Goal: Information Seeking & Learning: Find specific fact

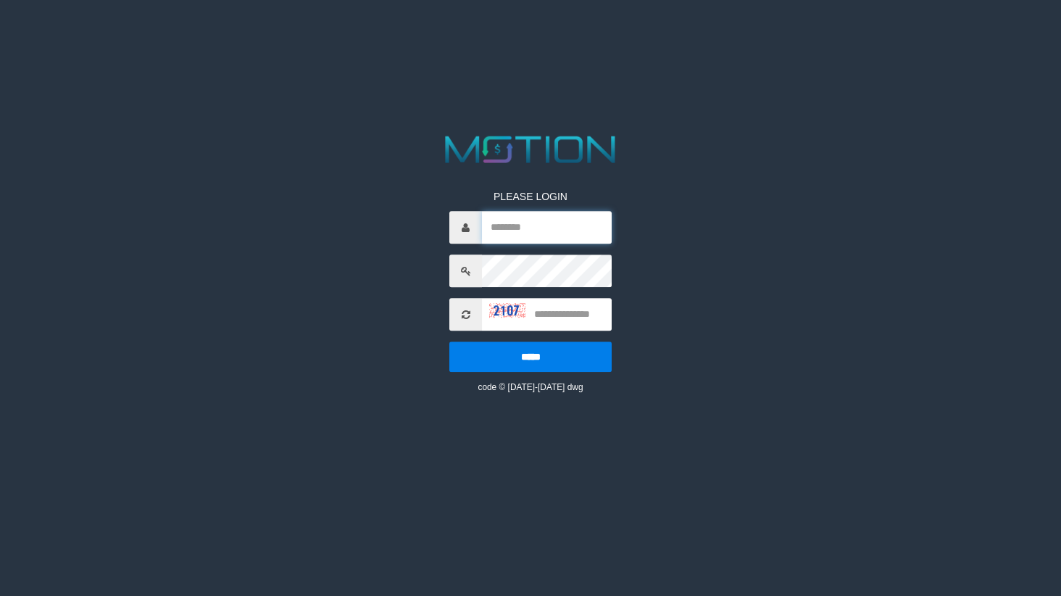
click at [560, 226] on input "text" at bounding box center [547, 228] width 130 height 33
click at [523, 235] on input "text" at bounding box center [547, 228] width 130 height 33
paste input "**********"
type input "**********"
click at [568, 311] on input "text" at bounding box center [547, 315] width 130 height 33
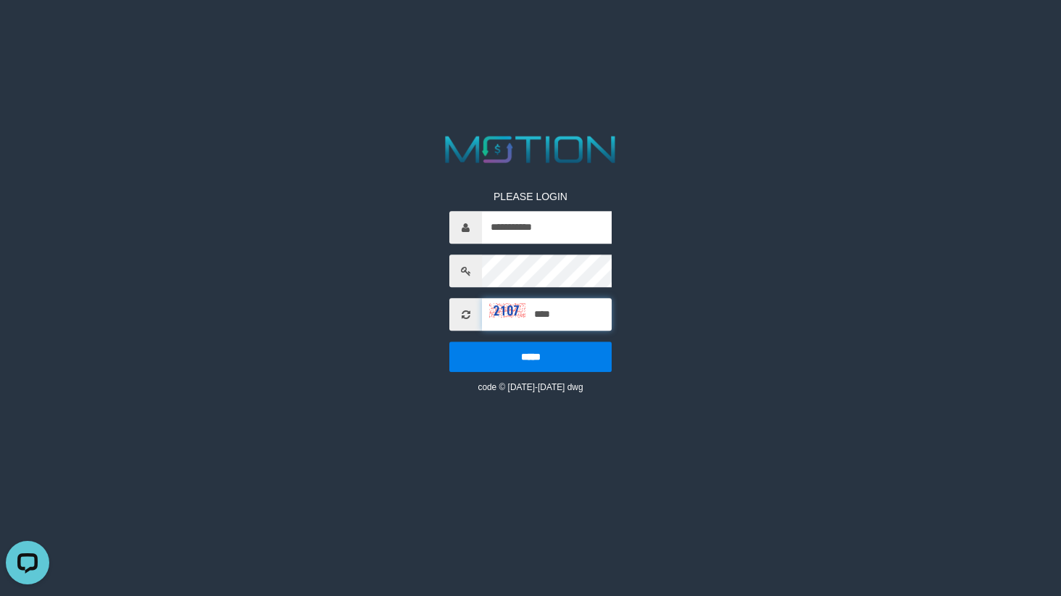
type input "****"
click at [449, 342] on input "*****" at bounding box center [530, 357] width 162 height 30
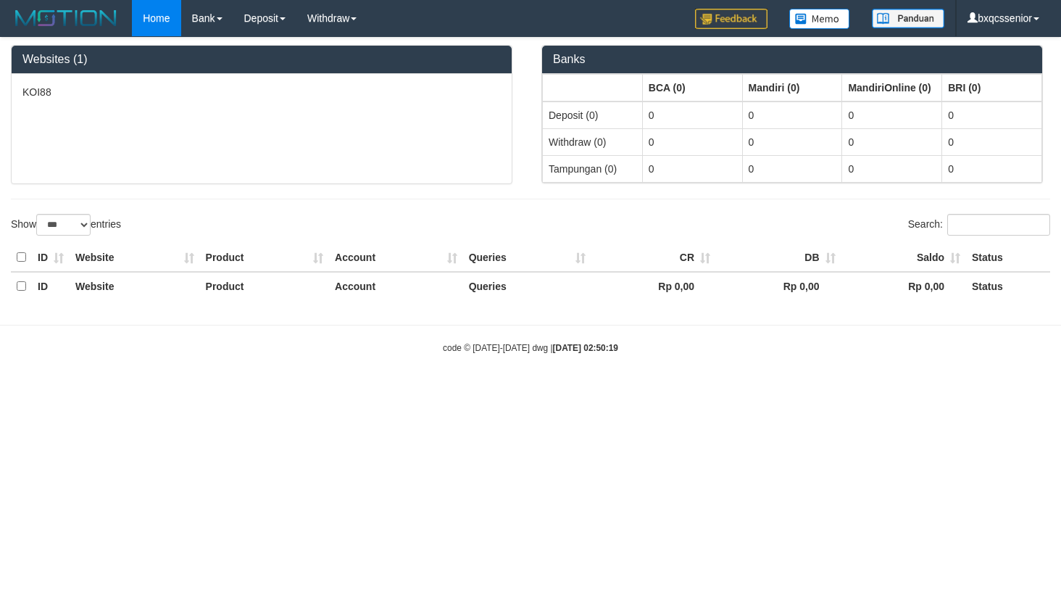
select select "***"
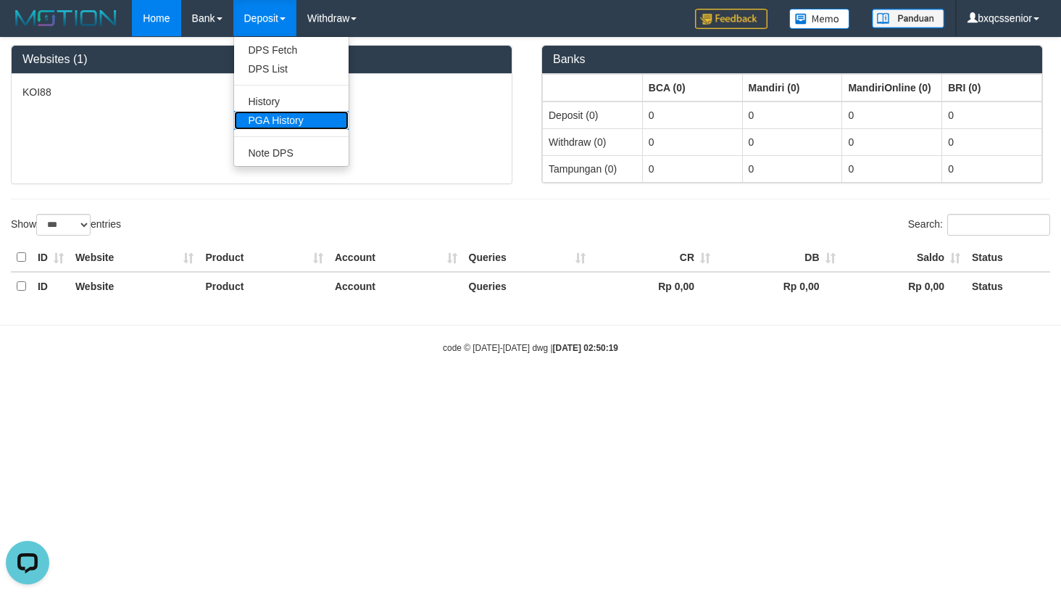
click at [287, 112] on link "PGA History" at bounding box center [291, 120] width 115 height 19
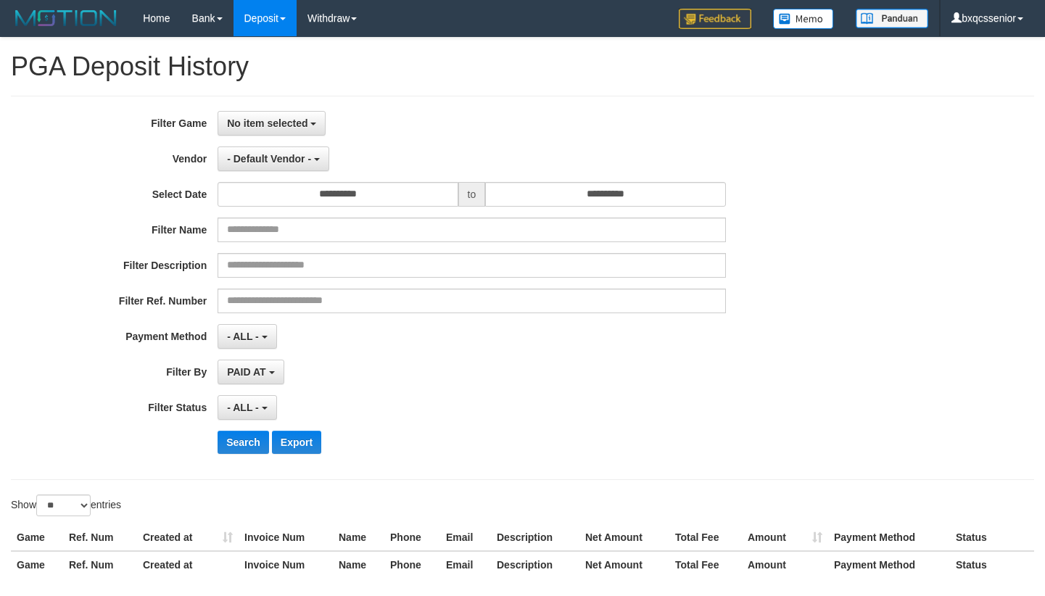
select select
select select "**"
click at [249, 133] on button "No item selected" at bounding box center [271, 123] width 108 height 25
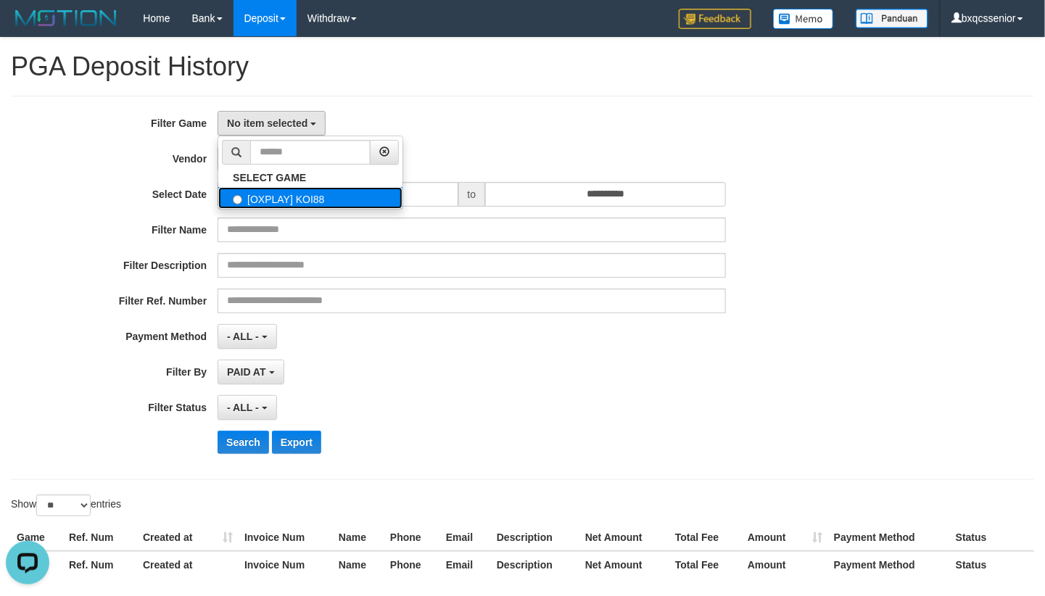
click at [257, 201] on label "[OXPLAY] KOI88" at bounding box center [310, 198] width 184 height 22
select select "****"
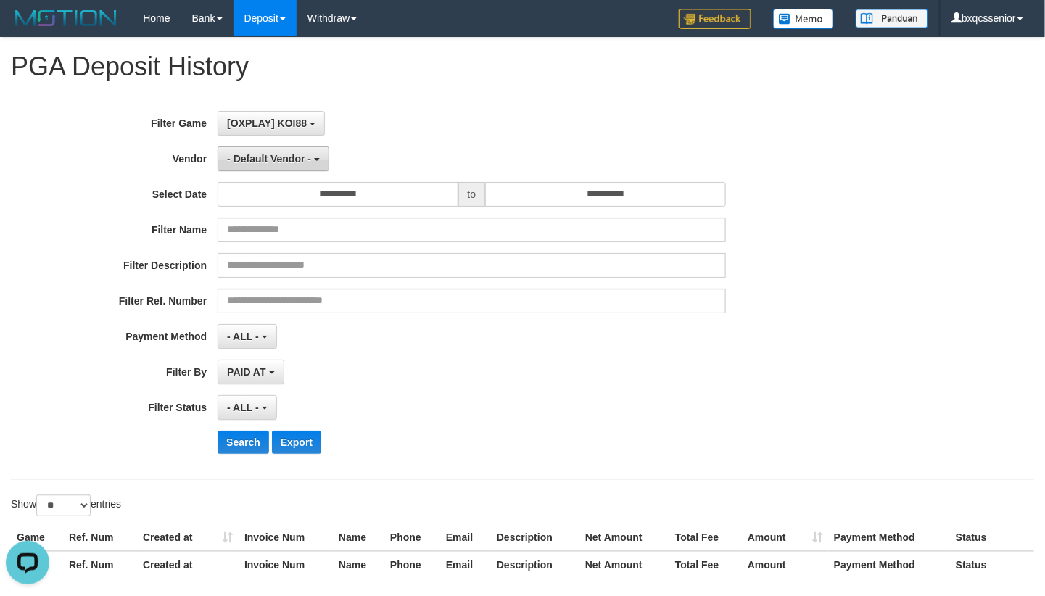
click at [257, 162] on span "- Default Vendor -" at bounding box center [269, 159] width 84 height 12
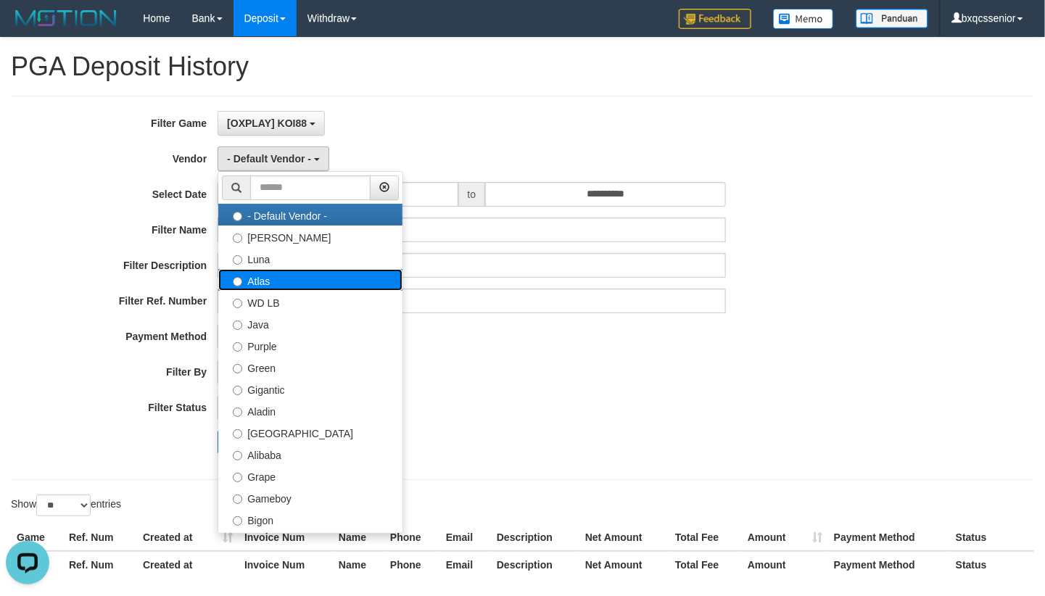
click at [261, 278] on label "Atlas" at bounding box center [310, 280] width 184 height 22
select select "**********"
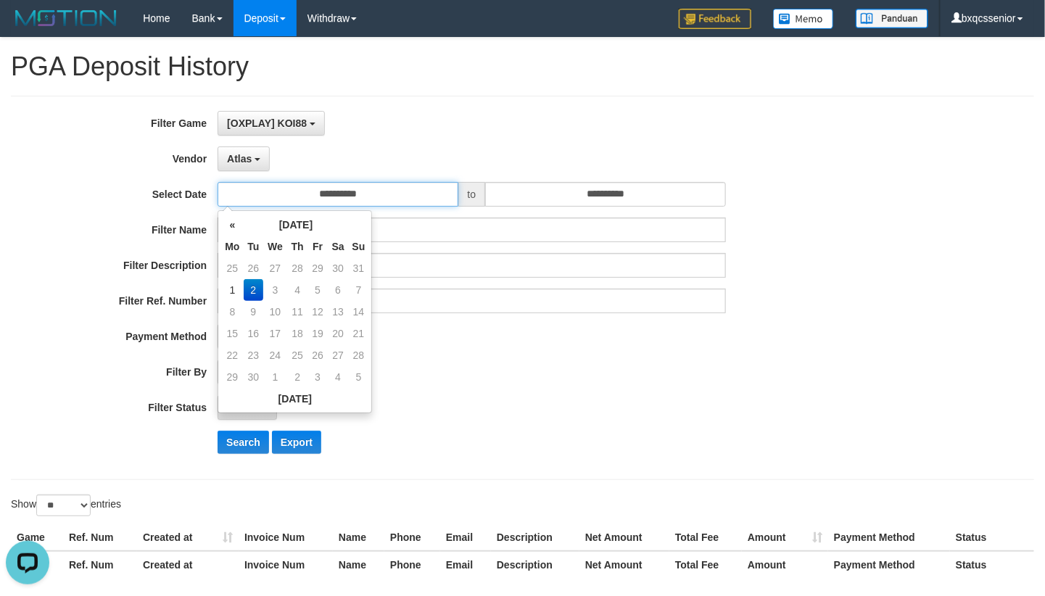
click at [397, 189] on input "**********" at bounding box center [337, 194] width 240 height 25
click at [228, 290] on td "1" at bounding box center [232, 290] width 22 height 22
type input "**********"
click at [228, 290] on td "1" at bounding box center [232, 290] width 22 height 22
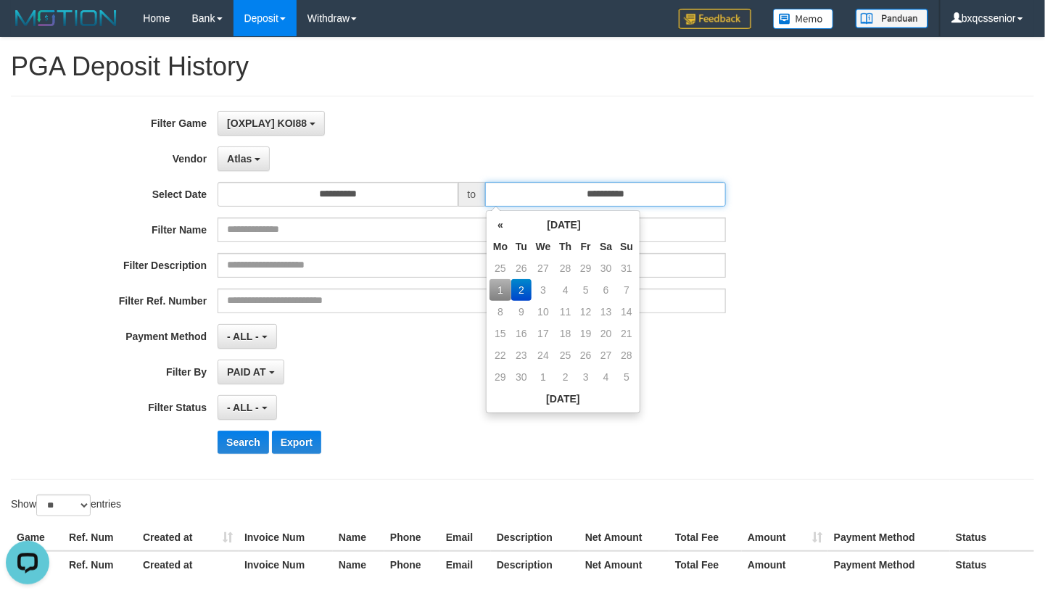
click at [594, 196] on input "**********" at bounding box center [605, 194] width 240 height 25
click at [499, 292] on td "1" at bounding box center [500, 290] width 22 height 22
type input "**********"
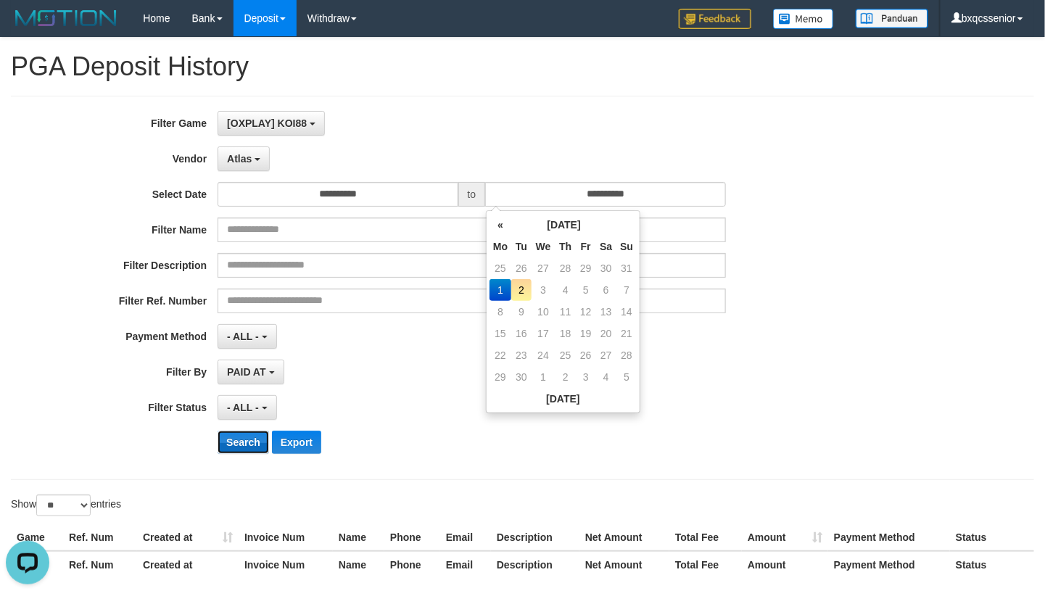
click at [242, 449] on button "Search" at bounding box center [242, 442] width 51 height 23
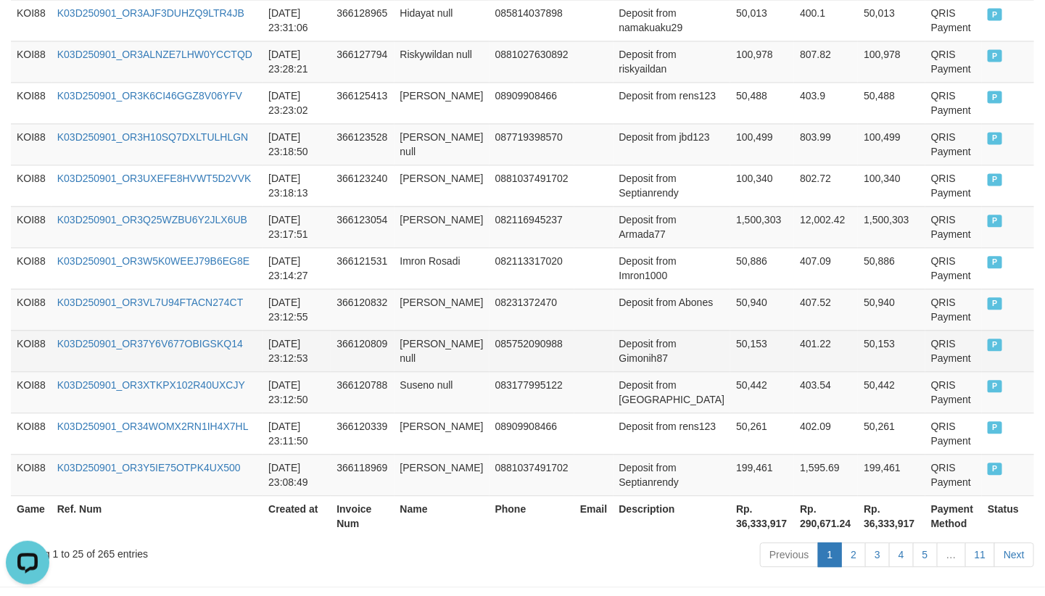
scroll to position [1173, 0]
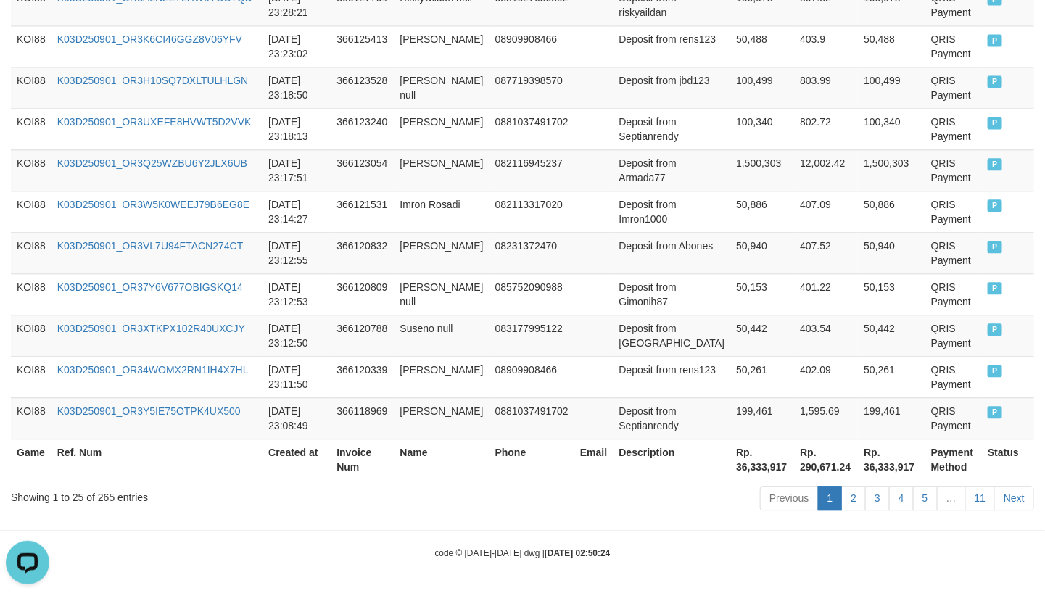
click at [858, 457] on th "Rp. 36,333,917" at bounding box center [891, 459] width 67 height 41
click at [858, 461] on th "Rp. 36,333,917" at bounding box center [891, 459] width 67 height 41
copy th "36,333,917"
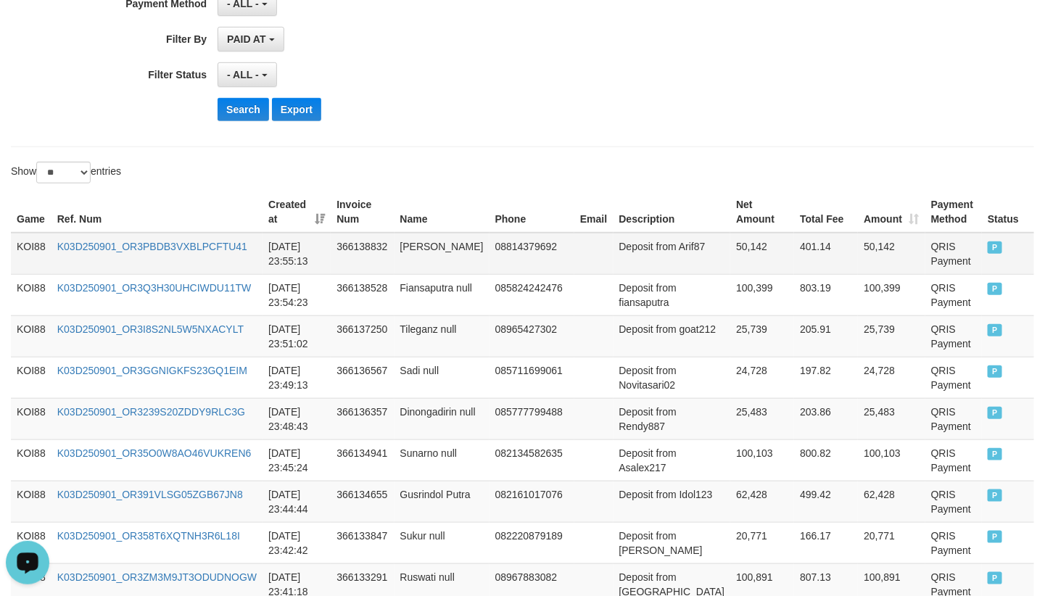
scroll to position [290, 0]
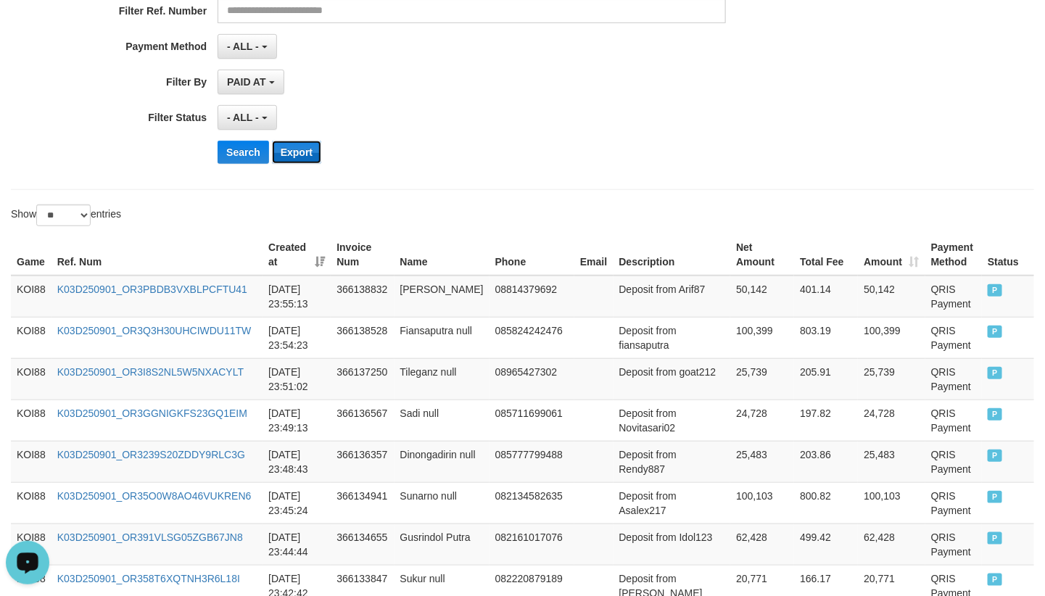
click at [301, 146] on button "Export" at bounding box center [296, 152] width 49 height 23
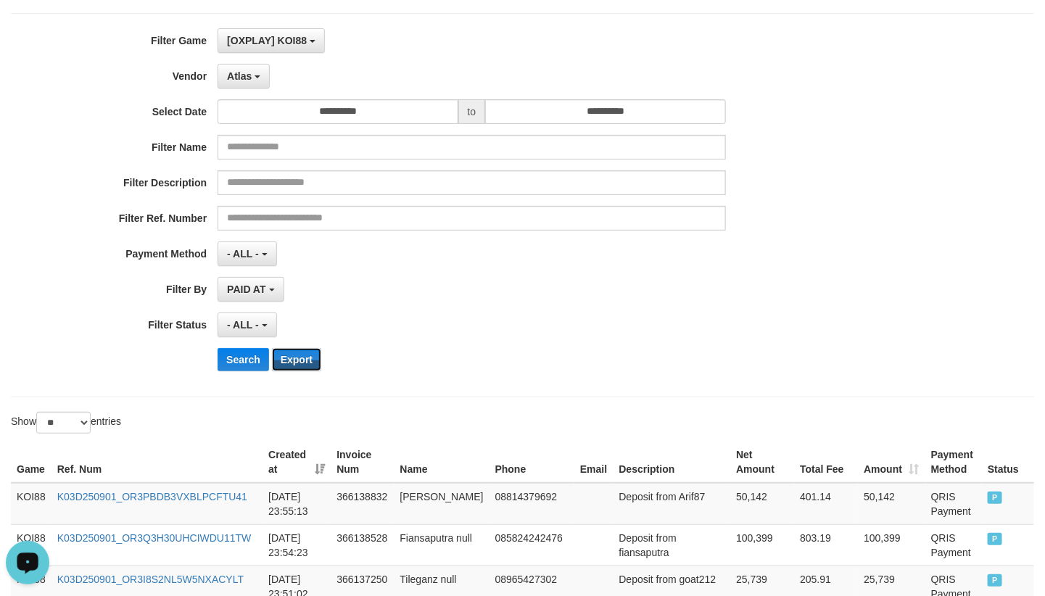
scroll to position [0, 0]
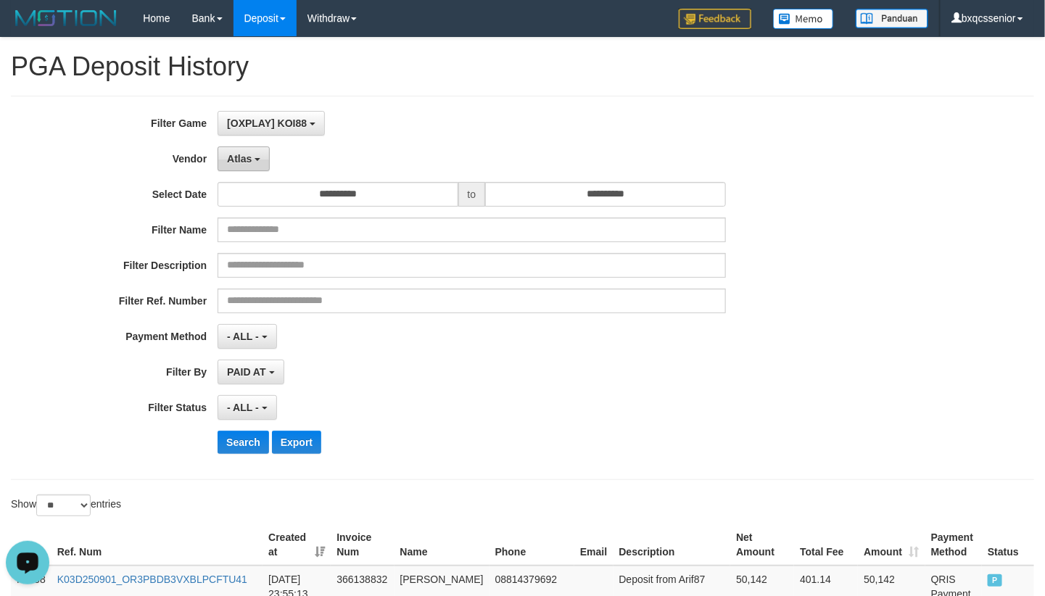
click at [252, 157] on button "Atlas" at bounding box center [243, 158] width 52 height 25
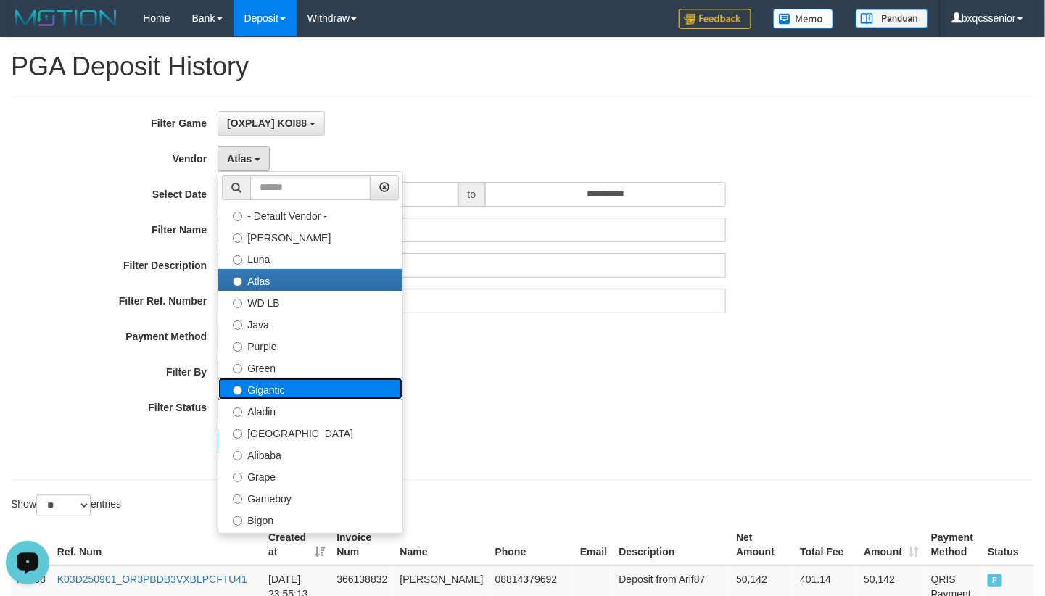
click at [270, 391] on label "Gigantic" at bounding box center [310, 389] width 184 height 22
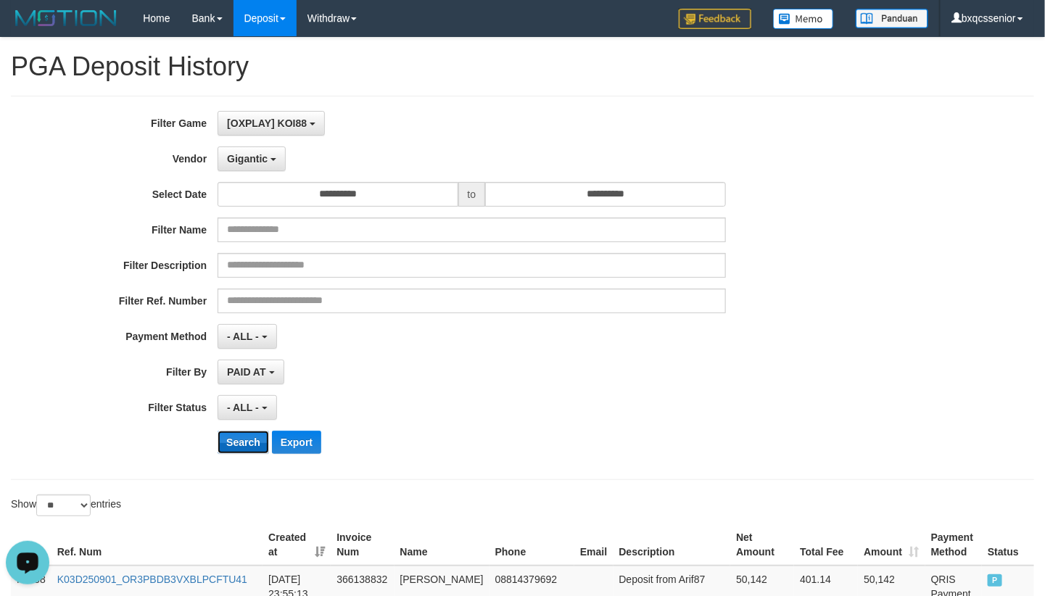
click at [241, 442] on button "Search" at bounding box center [242, 442] width 51 height 23
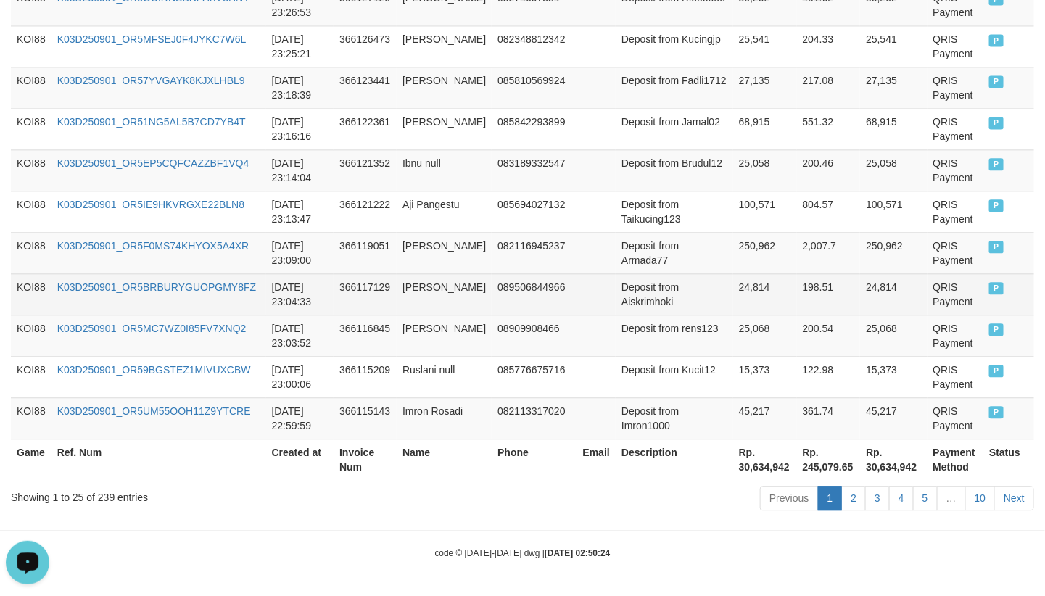
scroll to position [1173, 0]
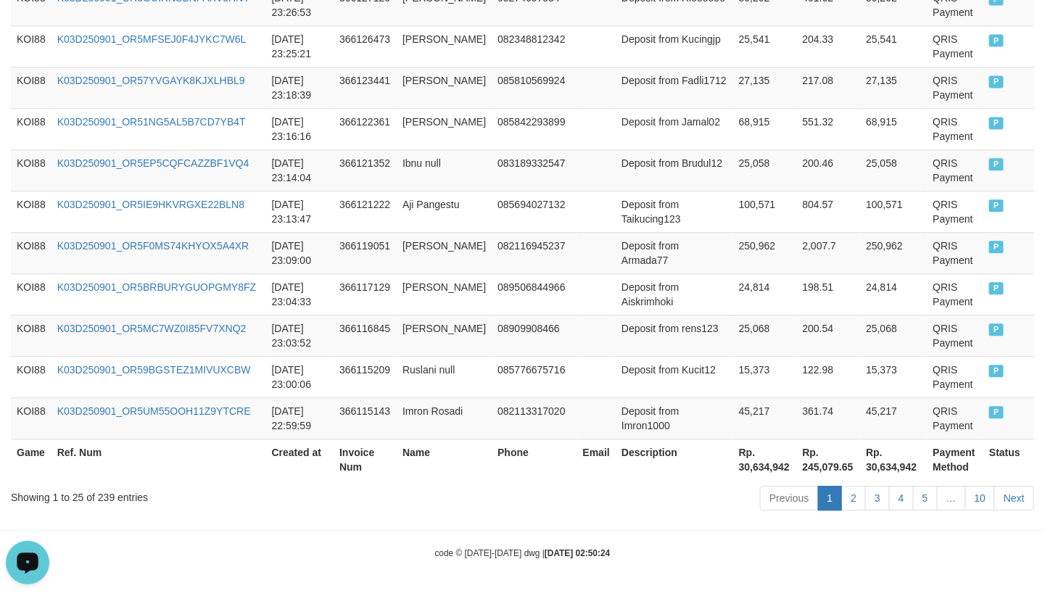
click at [860, 459] on th "Rp. 30,634,942" at bounding box center [893, 459] width 67 height 41
copy th "30,634,942"
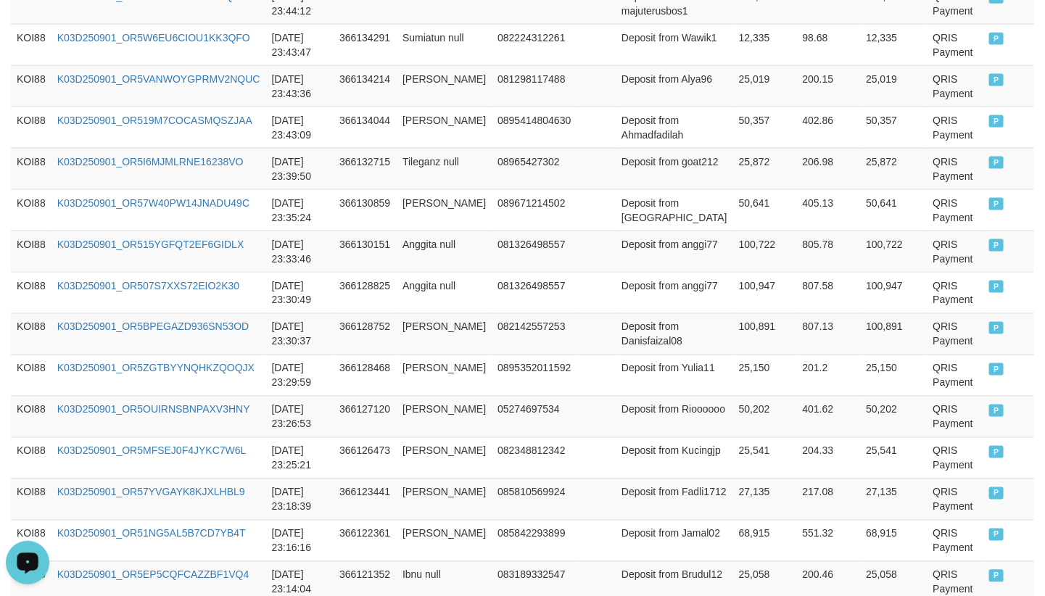
scroll to position [0, 0]
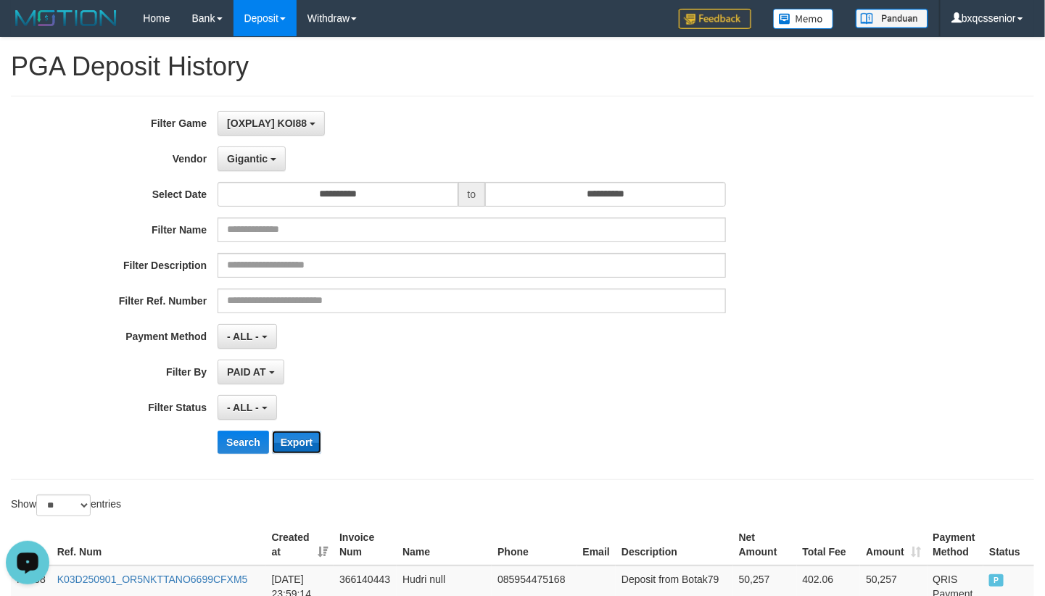
click at [297, 439] on button "Export" at bounding box center [296, 442] width 49 height 23
click at [257, 157] on span "Gigantic" at bounding box center [247, 159] width 41 height 12
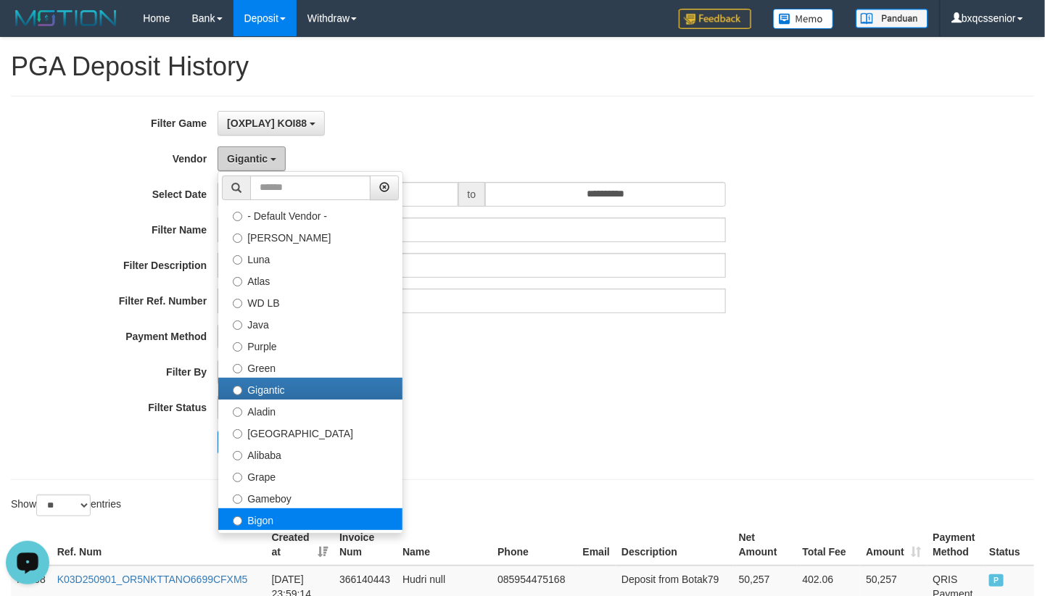
scroll to position [290, 0]
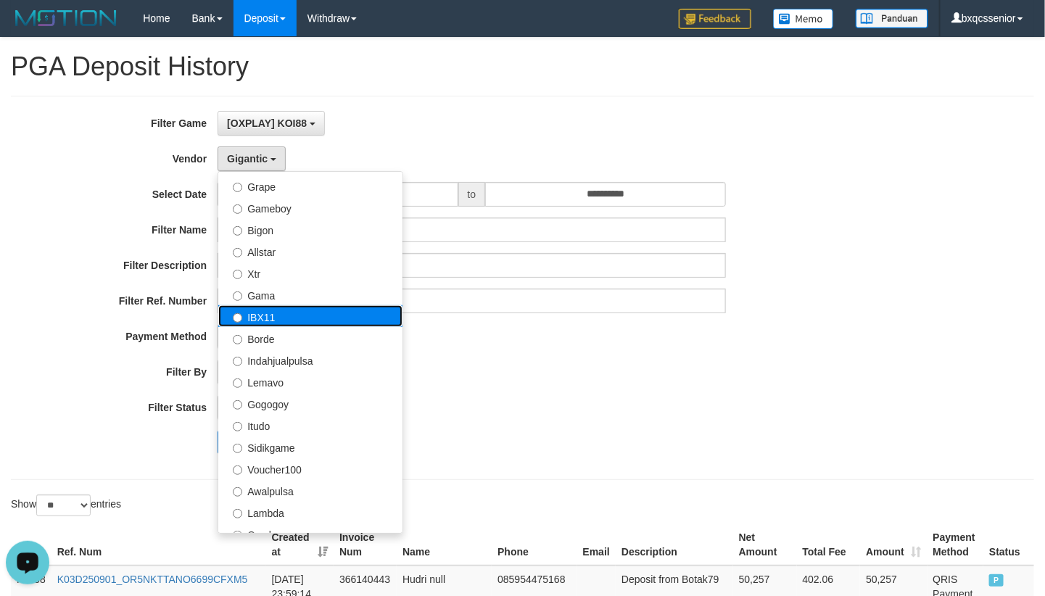
click at [279, 318] on label "IBX11" at bounding box center [310, 316] width 184 height 22
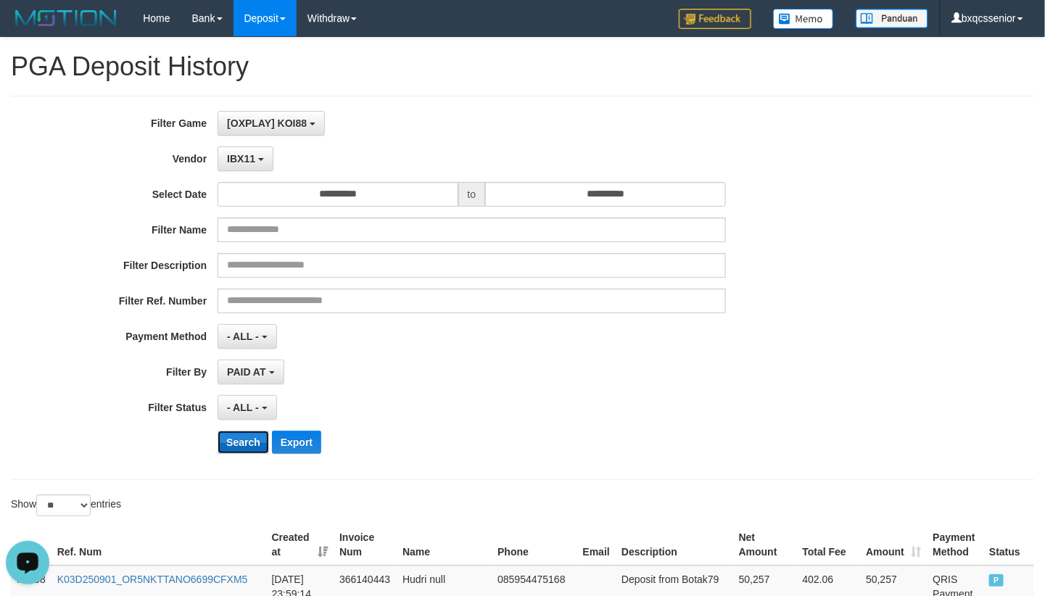
click at [239, 448] on button "Search" at bounding box center [242, 442] width 51 height 23
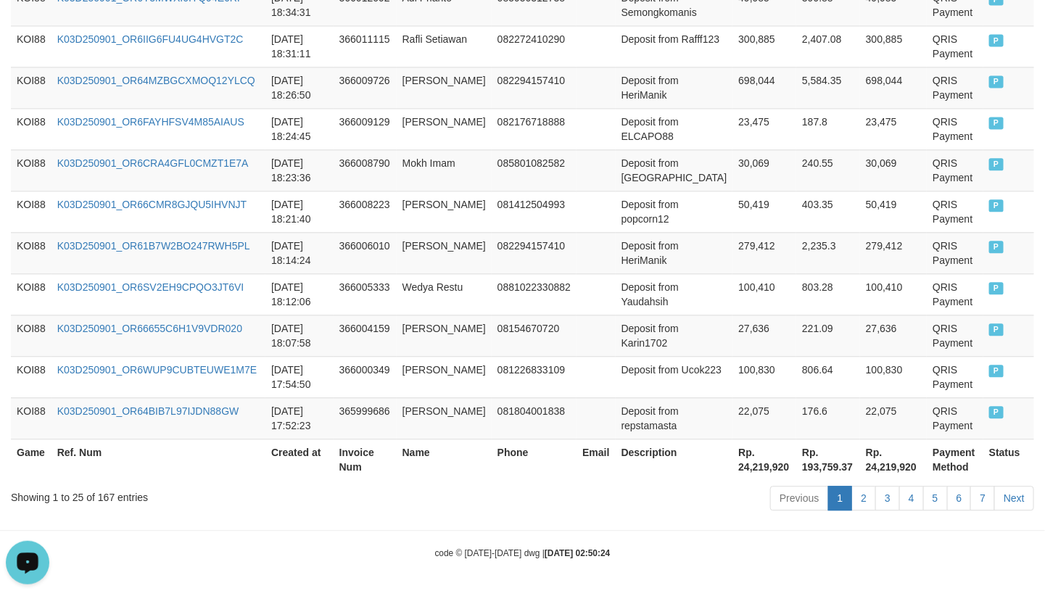
click at [860, 466] on th "Rp. 24,219,920" at bounding box center [893, 459] width 67 height 41
copy th "24,219,920"
click at [212, 470] on th "Ref. Num" at bounding box center [158, 459] width 214 height 41
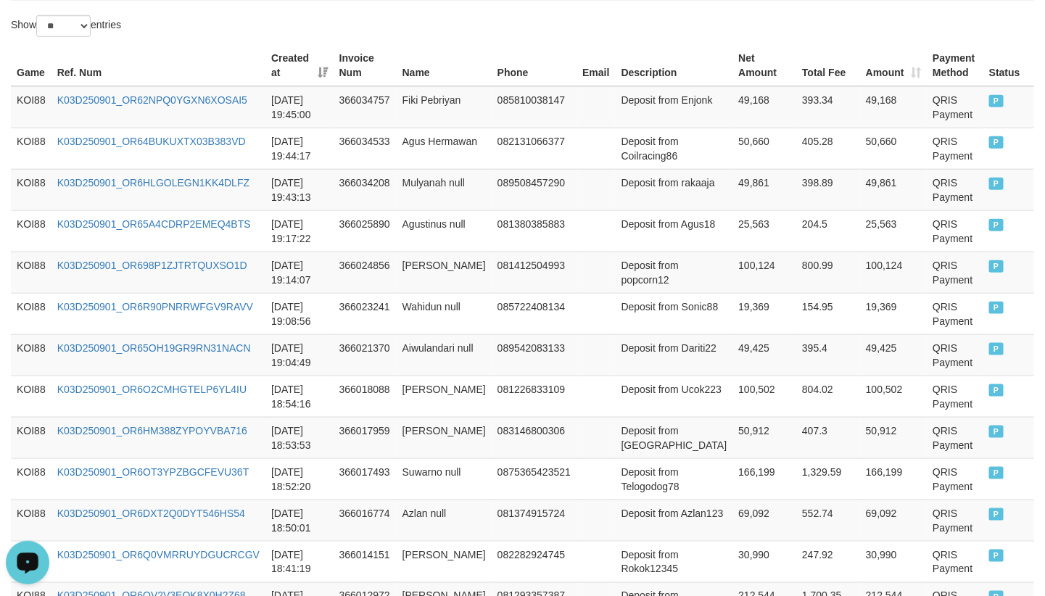
scroll to position [13, 0]
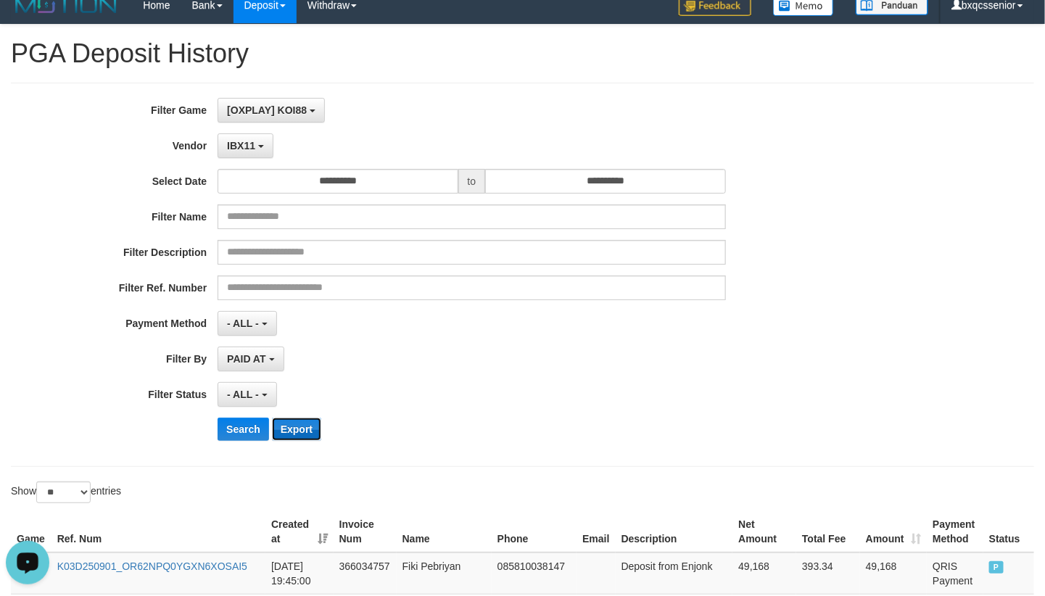
click at [296, 426] on button "Export" at bounding box center [296, 429] width 49 height 23
click at [397, 385] on div "- ALL - SELECT ALL - ALL - SELECT STATUS PENDING/UNPAID PAID CANCELED EXPIRED" at bounding box center [470, 394] width 507 height 25
click at [249, 146] on span "IBX11" at bounding box center [241, 146] width 28 height 12
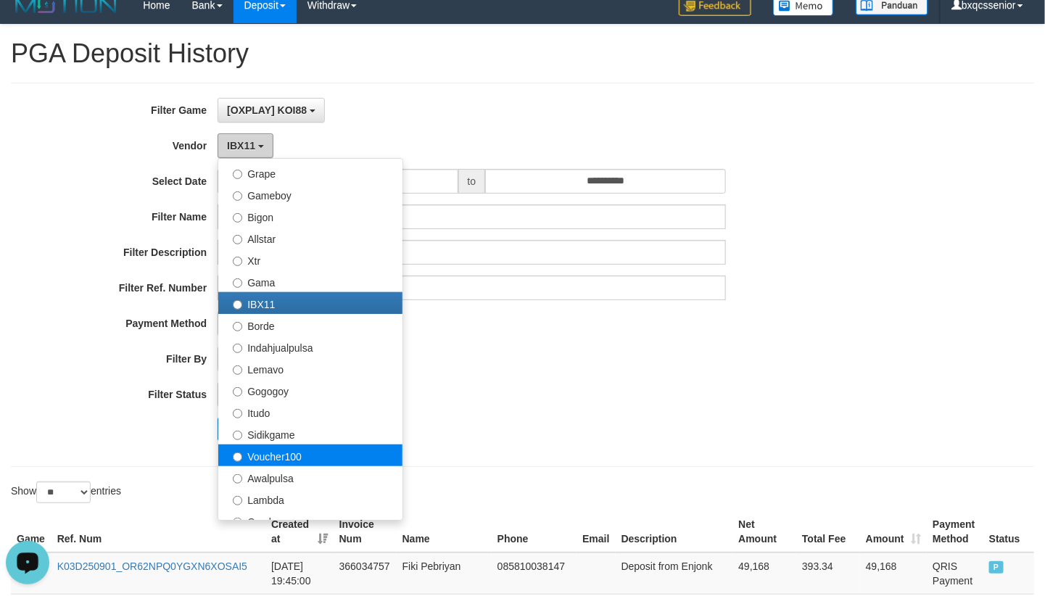
scroll to position [475, 0]
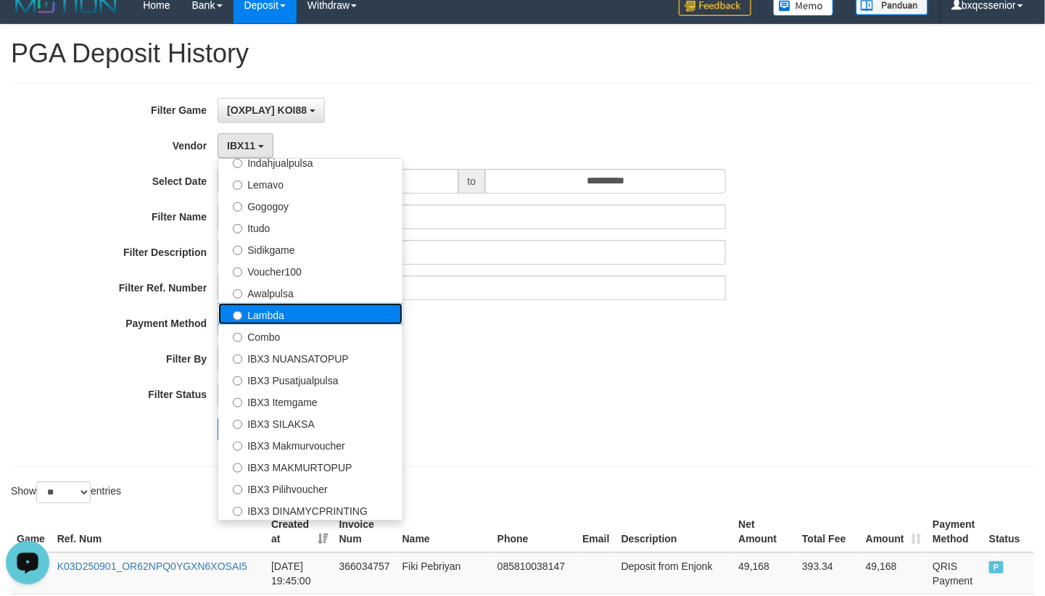
click at [283, 320] on label "Lambda" at bounding box center [310, 314] width 184 height 22
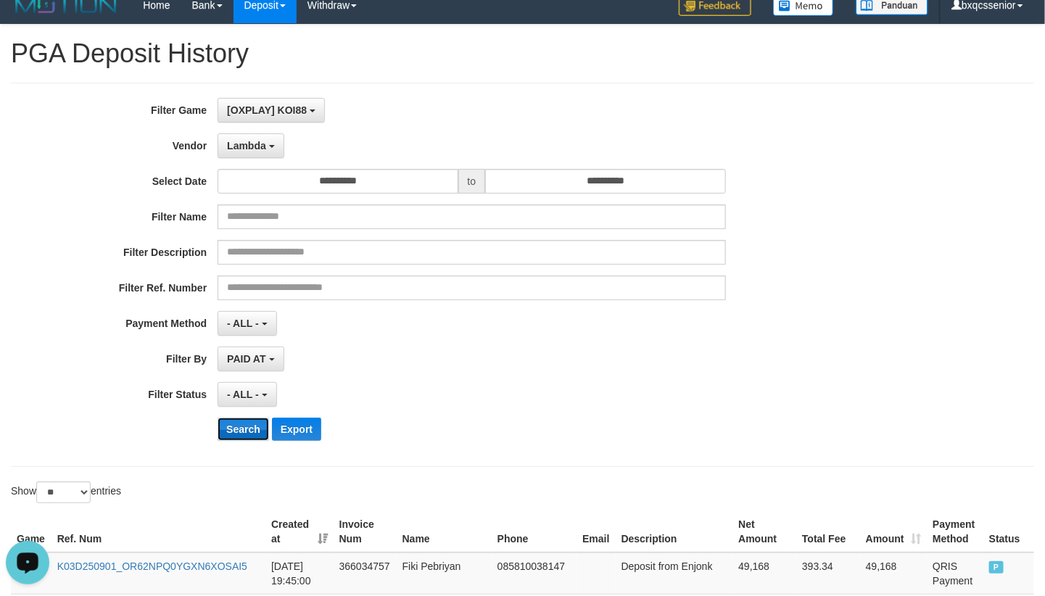
click at [242, 438] on button "Search" at bounding box center [242, 429] width 51 height 23
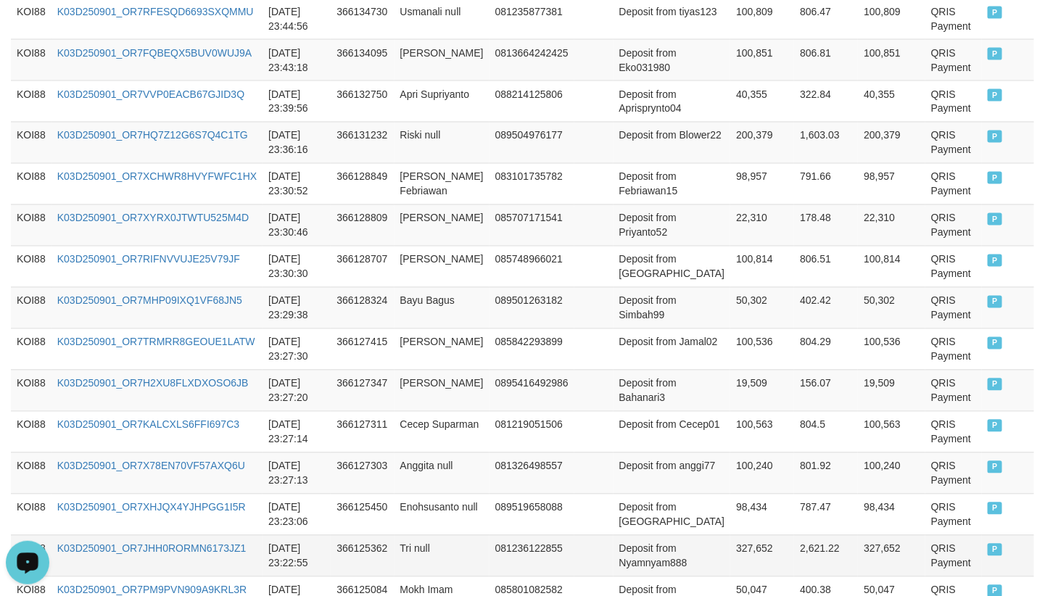
scroll to position [1173, 0]
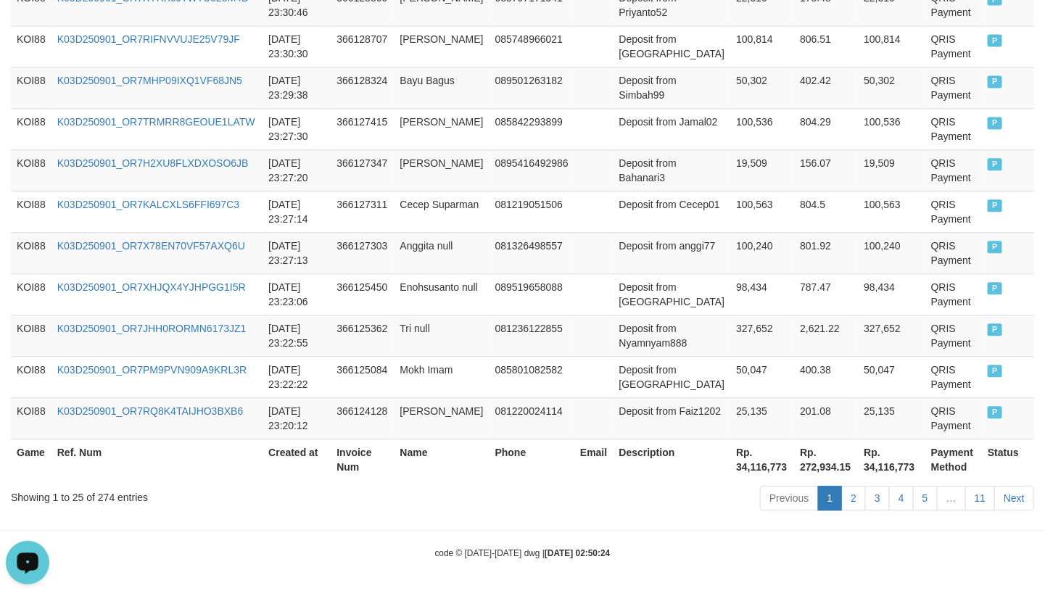
click at [858, 466] on th "Rp. 34,116,773" at bounding box center [891, 459] width 67 height 41
copy th "34,116,773"
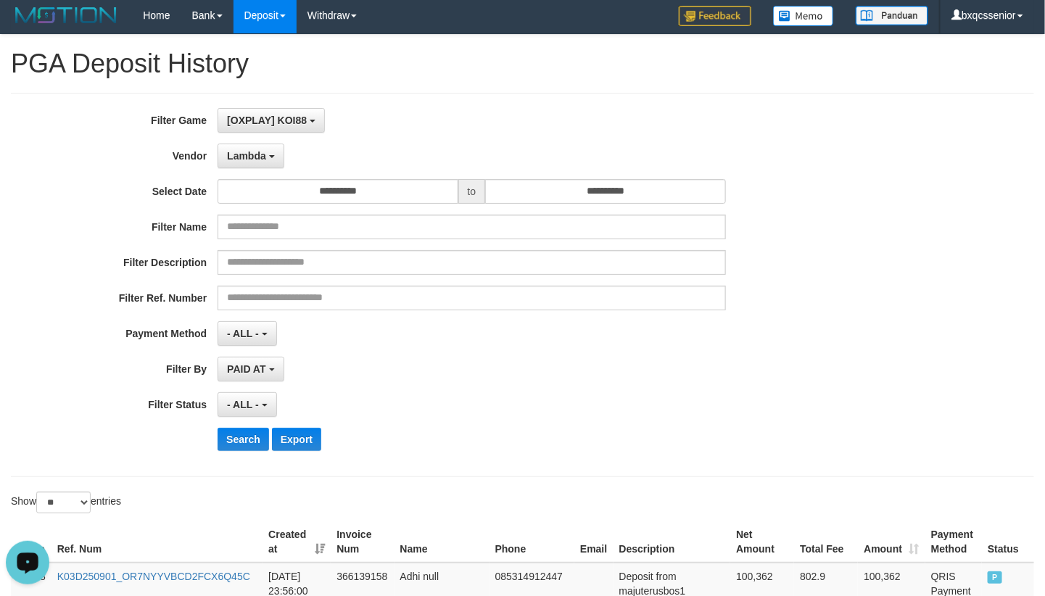
scroll to position [0, 0]
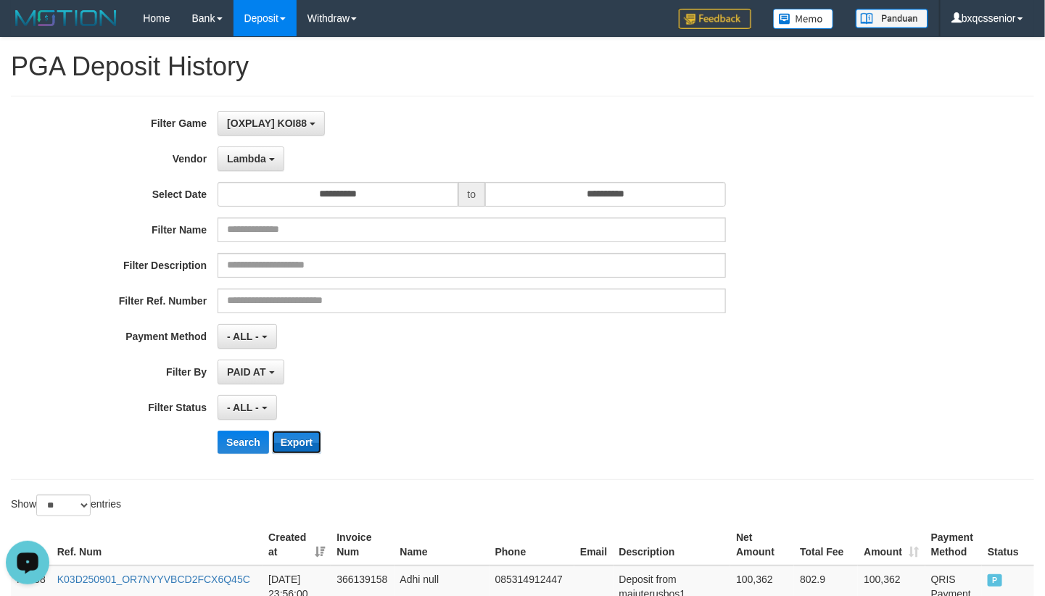
click at [292, 444] on button "Export" at bounding box center [296, 442] width 49 height 23
click at [254, 167] on button "Lambda" at bounding box center [250, 158] width 67 height 25
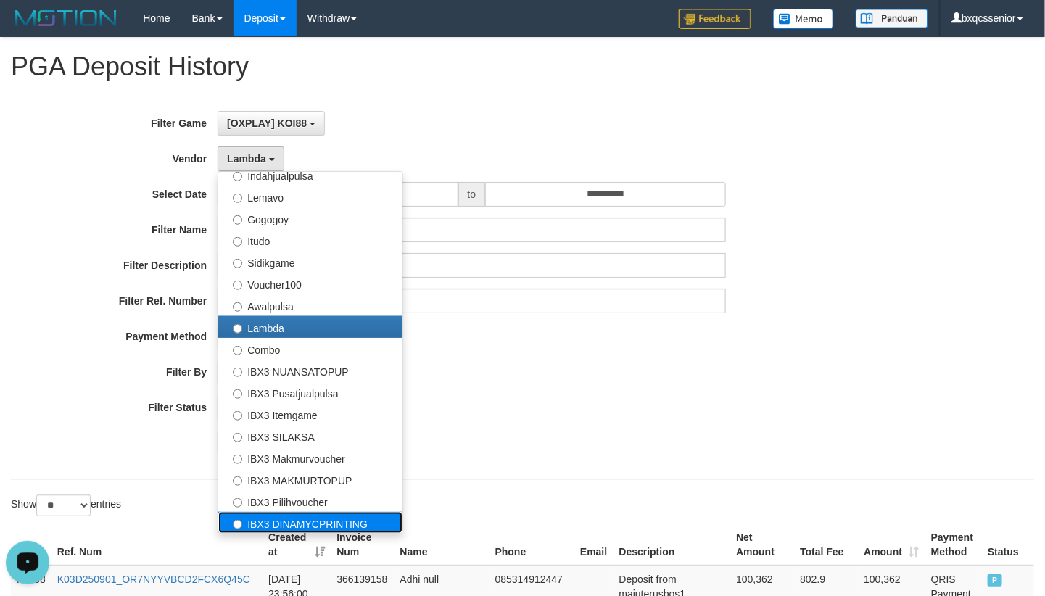
click at [303, 518] on label "IBX3 DINAMYCPRINTING" at bounding box center [310, 523] width 184 height 22
select select "**********"
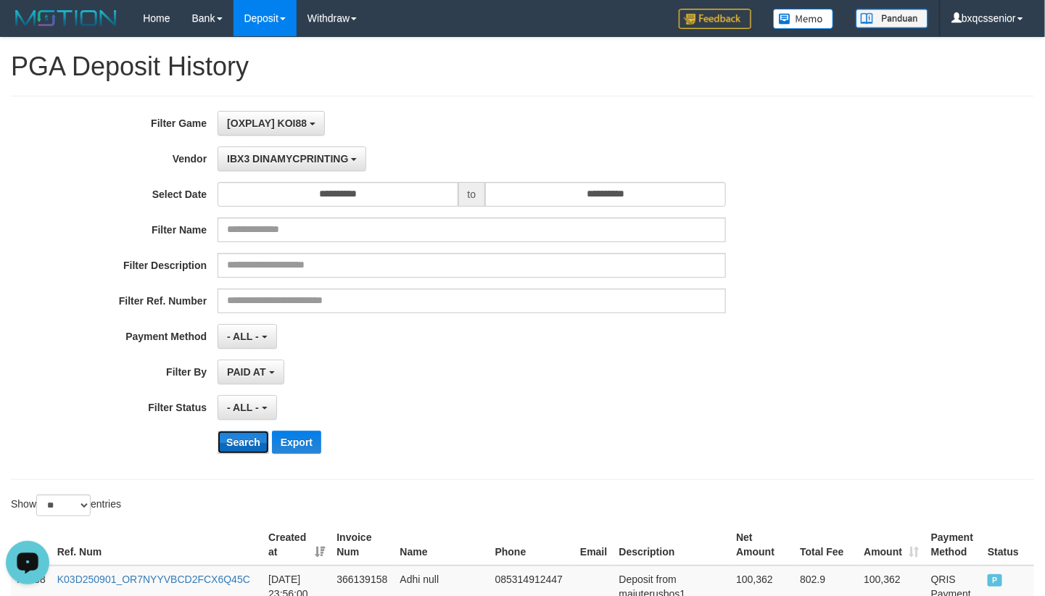
click at [240, 446] on button "Search" at bounding box center [242, 442] width 51 height 23
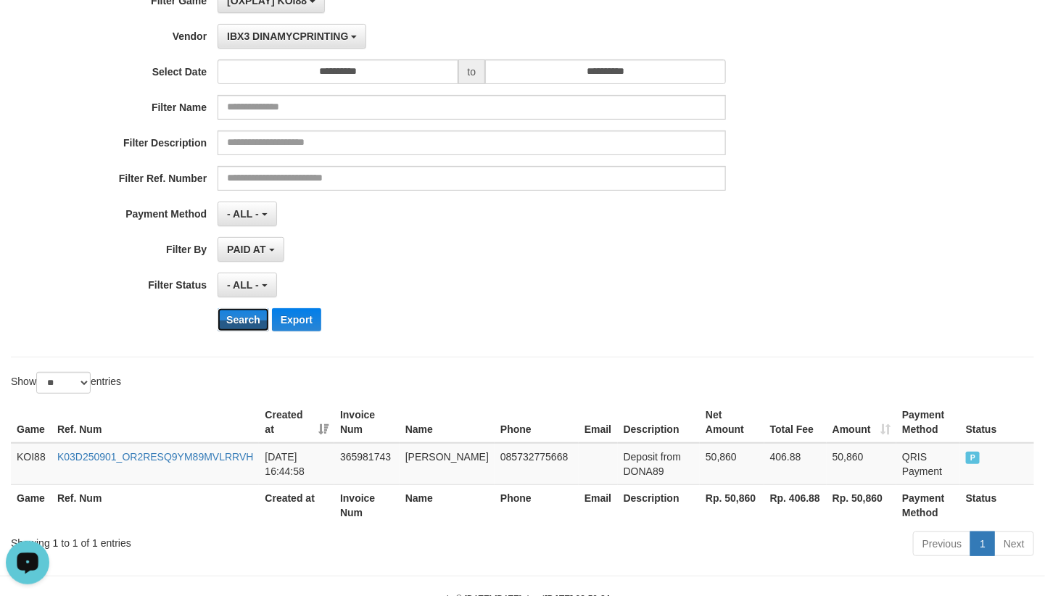
scroll to position [175, 0]
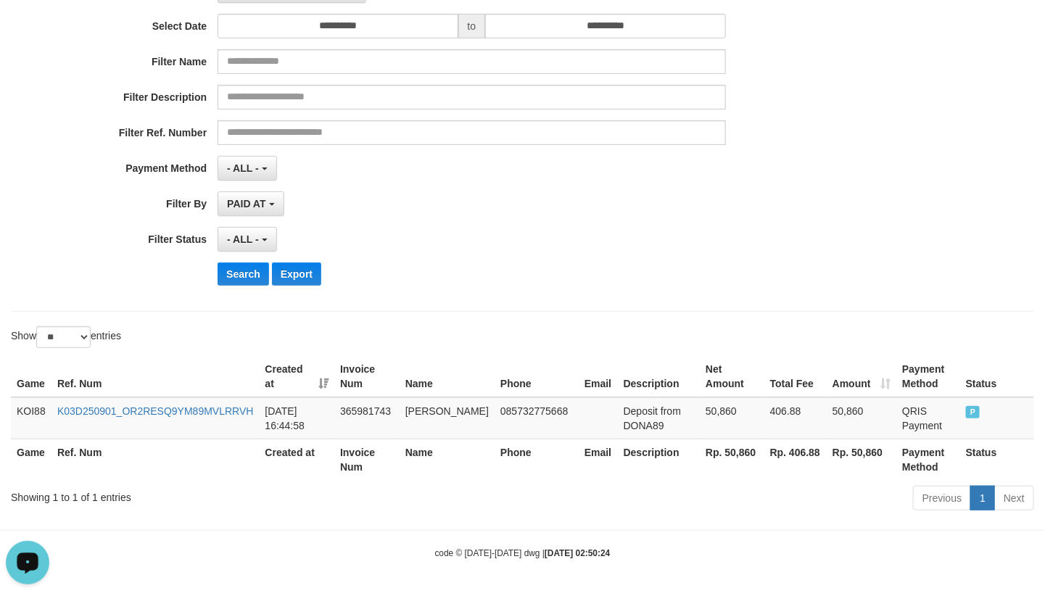
click at [851, 448] on th "Rp. 50,860" at bounding box center [861, 459] width 70 height 41
copy th "50,860"
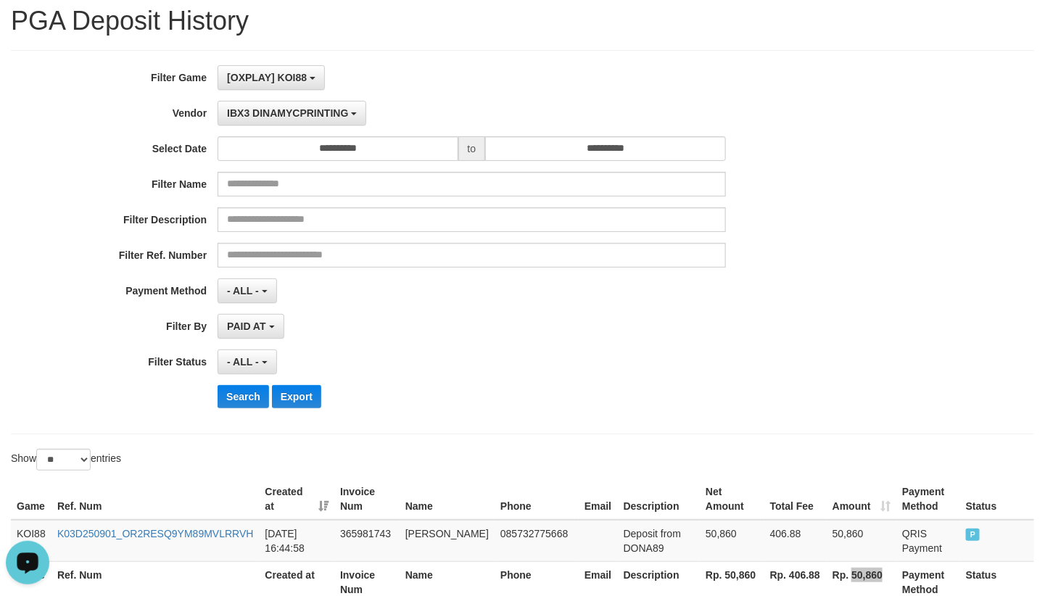
scroll to position [0, 0]
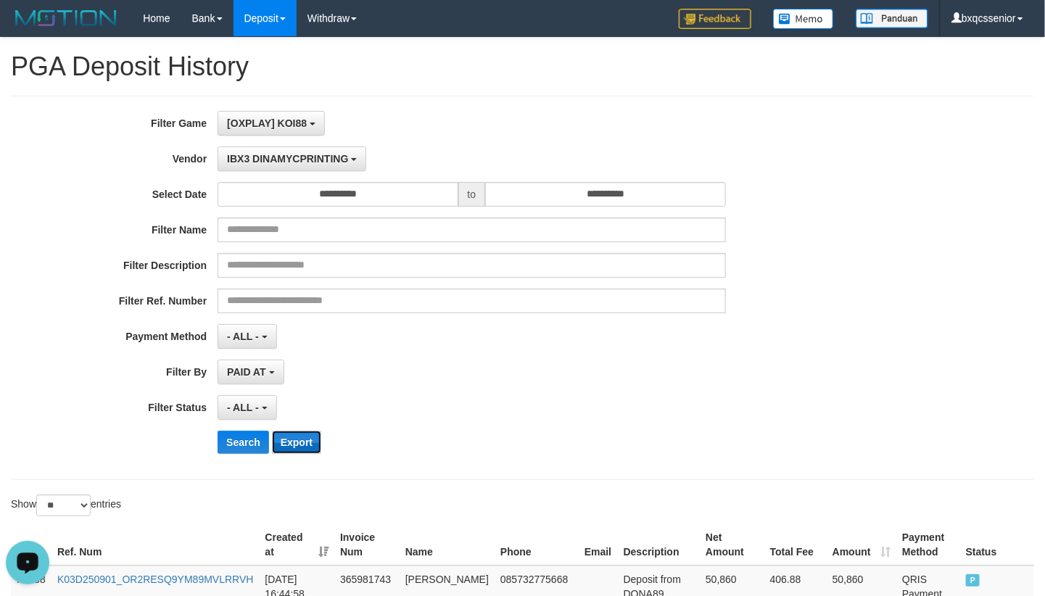
click at [291, 447] on button "Export" at bounding box center [296, 442] width 49 height 23
